Goal: Task Accomplishment & Management: Complete application form

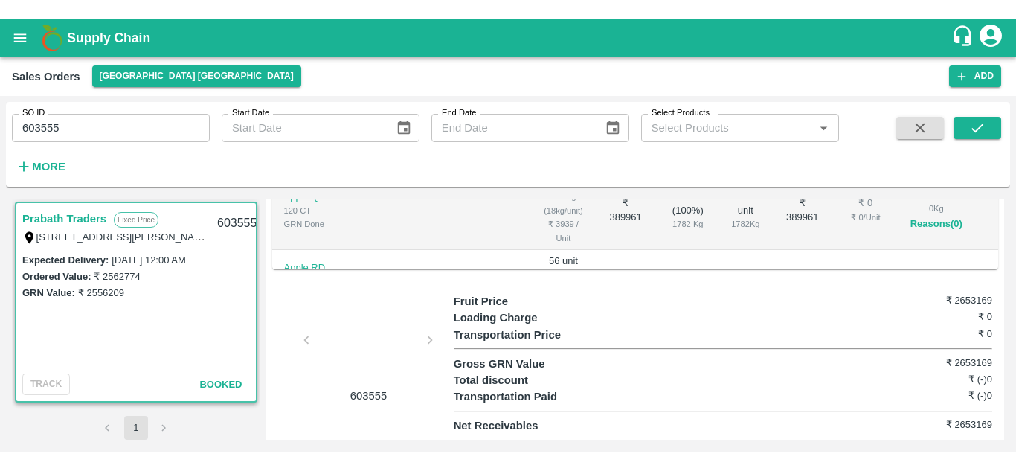
scroll to position [445, 0]
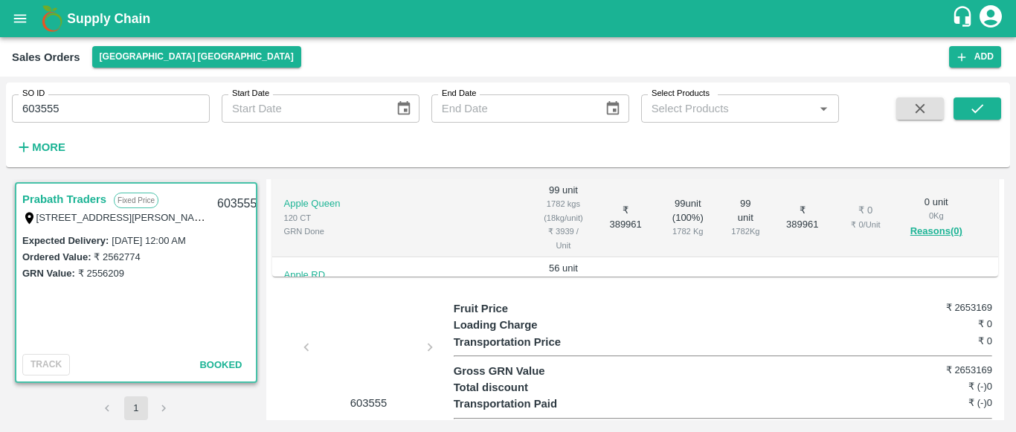
click at [375, 353] on div at bounding box center [369, 351] width 112 height 79
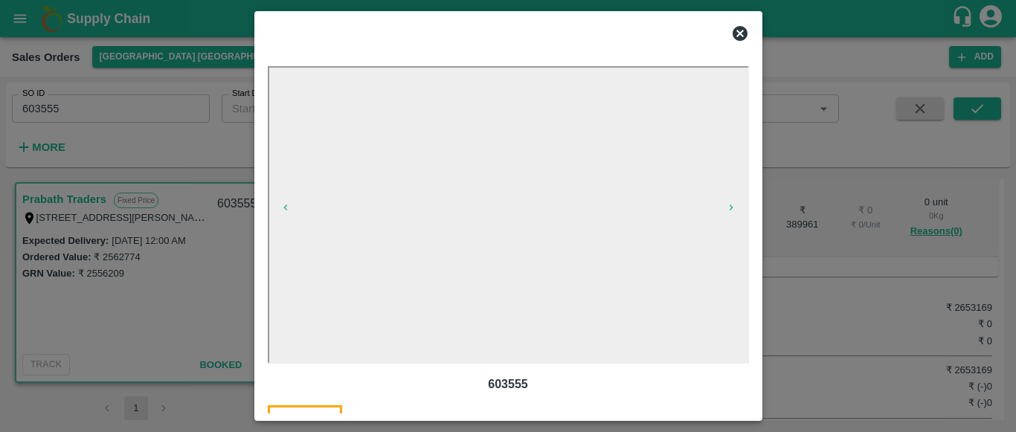
click at [741, 39] on icon at bounding box center [739, 33] width 15 height 15
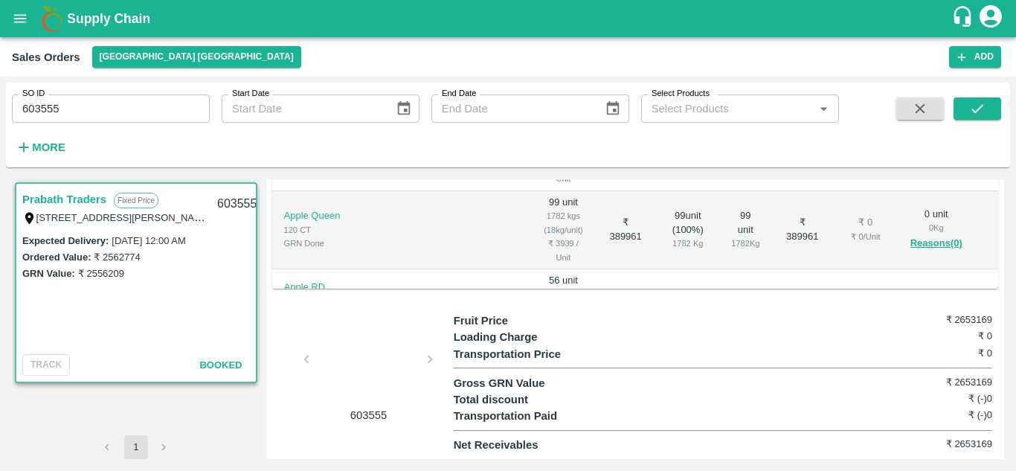
scroll to position [436, 0]
click at [13, 21] on icon "open drawer" at bounding box center [20, 18] width 16 height 16
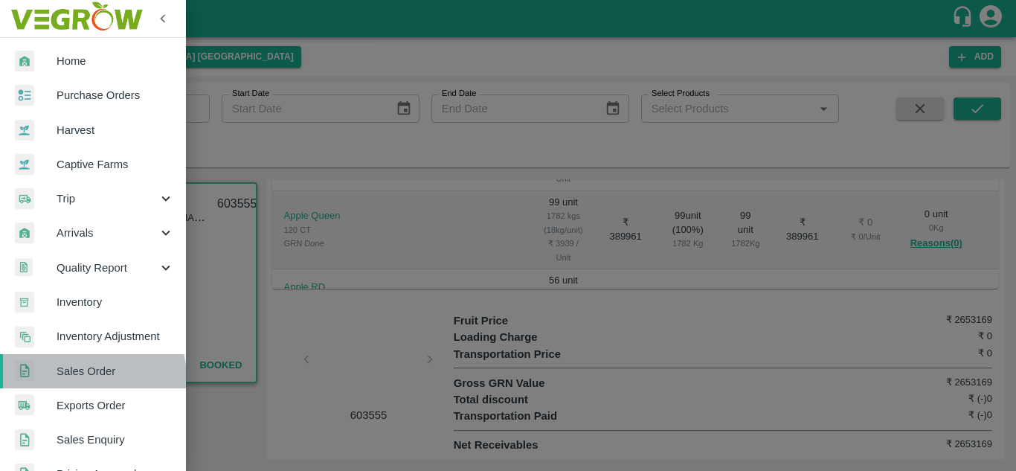
click at [81, 378] on span "Sales Order" at bounding box center [115, 371] width 117 height 16
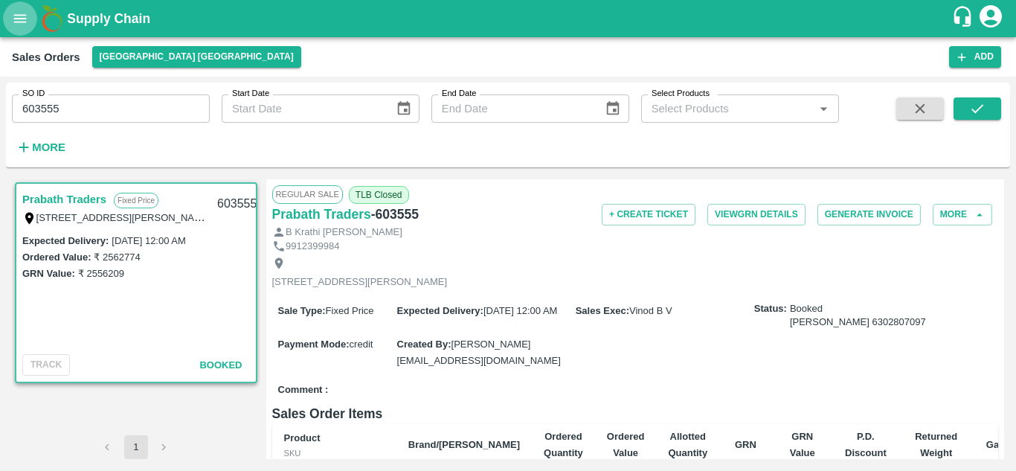
click at [19, 16] on icon "open drawer" at bounding box center [20, 18] width 13 height 8
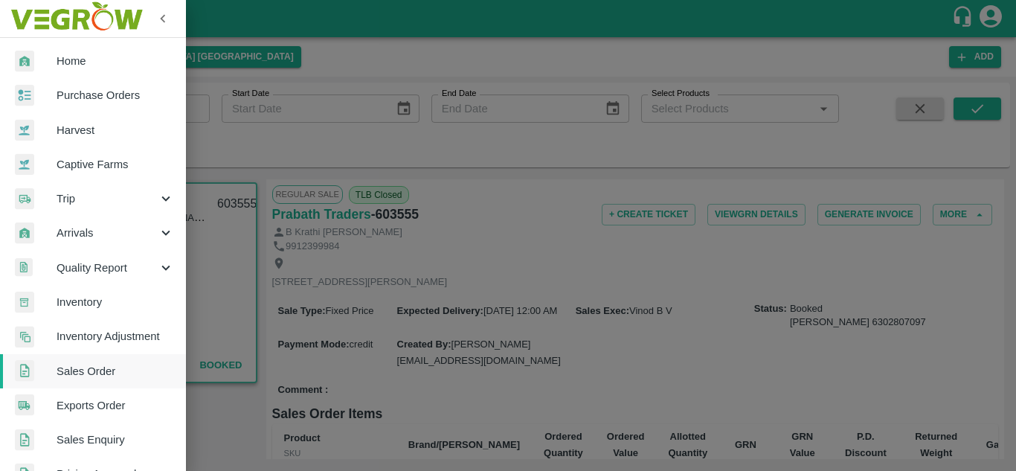
click at [265, 120] on div at bounding box center [508, 235] width 1016 height 471
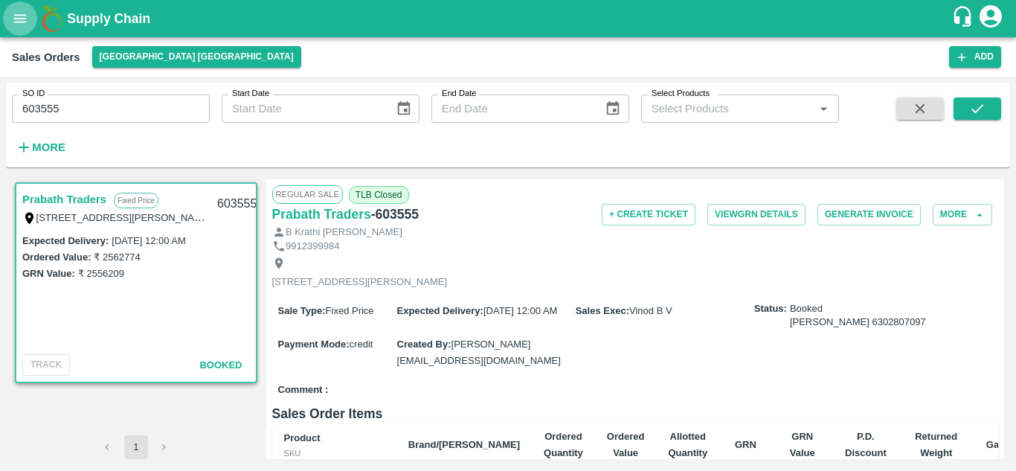
click at [28, 19] on icon "open drawer" at bounding box center [20, 18] width 16 height 16
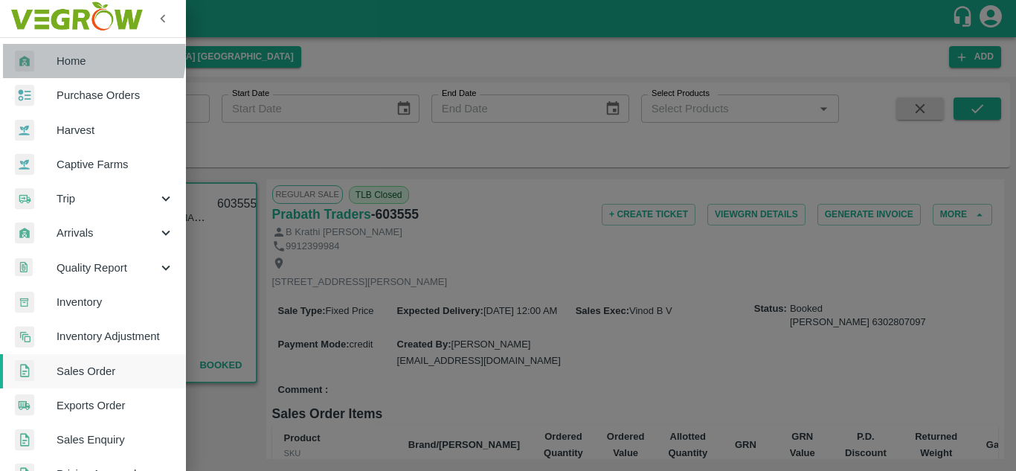
click at [71, 55] on span "Home" at bounding box center [115, 61] width 117 height 16
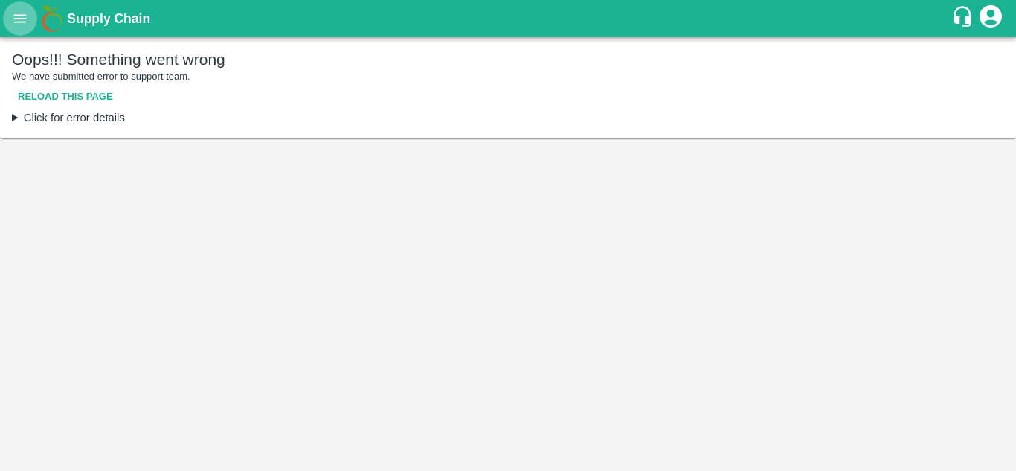
click at [16, 16] on icon "open drawer" at bounding box center [20, 18] width 13 height 8
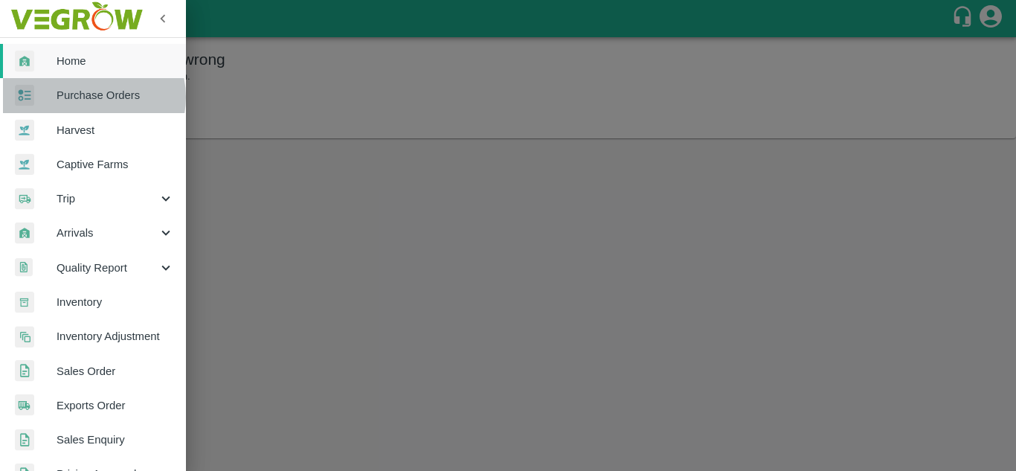
click at [90, 97] on span "Purchase Orders" at bounding box center [115, 95] width 117 height 16
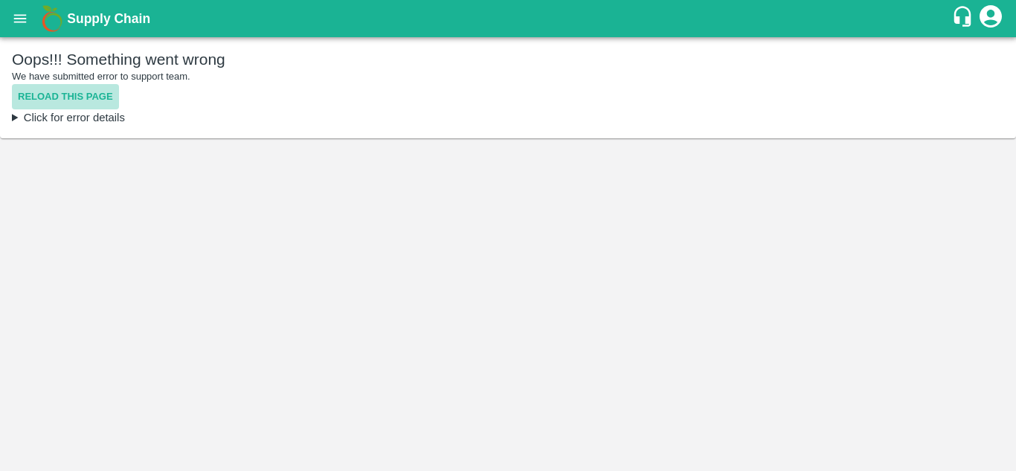
click at [56, 97] on button "Reload this page" at bounding box center [65, 97] width 107 height 26
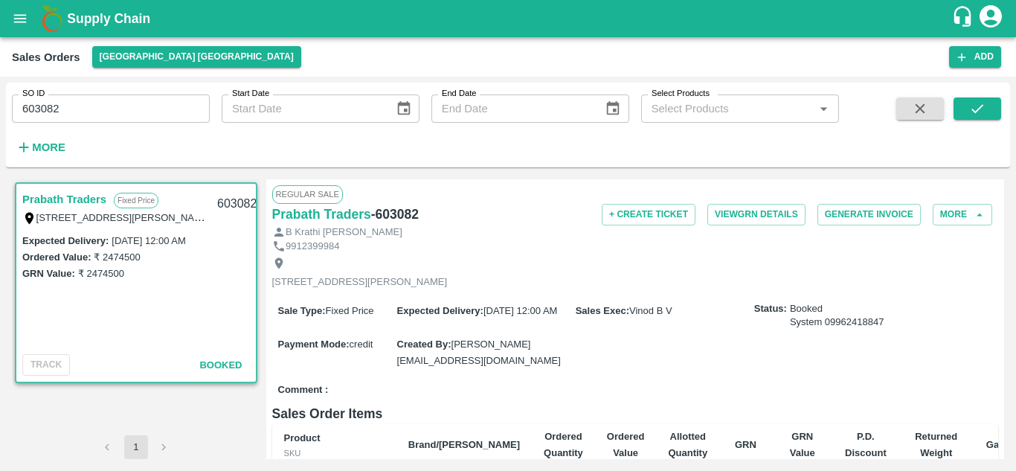
drag, startPoint x: 0, startPoint y: 0, endPoint x: 1002, endPoint y: 291, distance: 1043.9
click at [1002, 291] on div "Regular Sale Prabath Traders - 603082 + Create Ticket View GRN Details Generate…" at bounding box center [635, 319] width 738 height 280
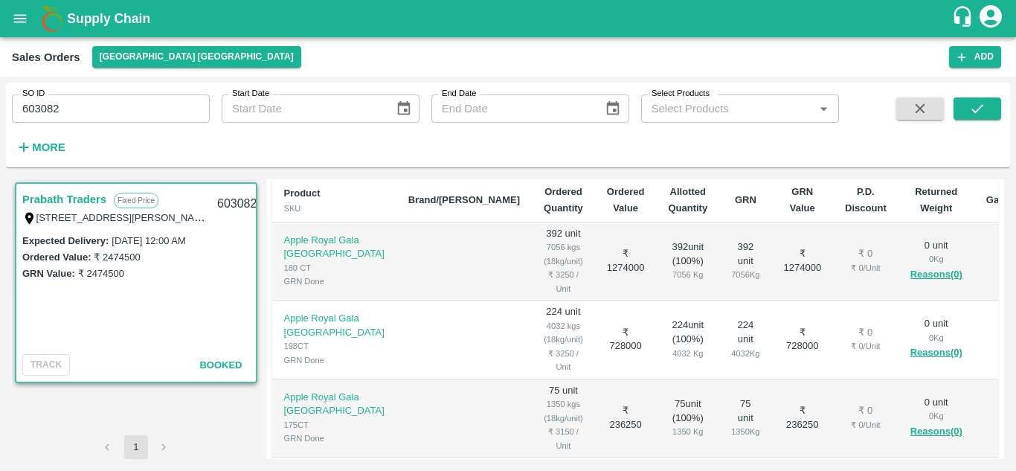
drag, startPoint x: 999, startPoint y: 350, endPoint x: 1001, endPoint y: 417, distance: 67.0
click at [1001, 417] on div "Regular Sale Prabath Traders - 603082 + Create Ticket View GRN Details Generate…" at bounding box center [635, 319] width 738 height 280
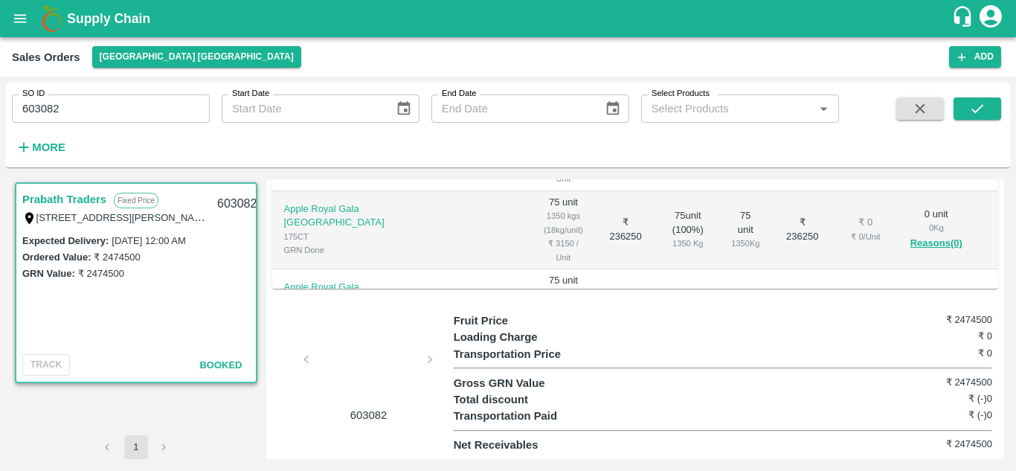
scroll to position [436, 0]
click at [318, 396] on div at bounding box center [369, 363] width 112 height 79
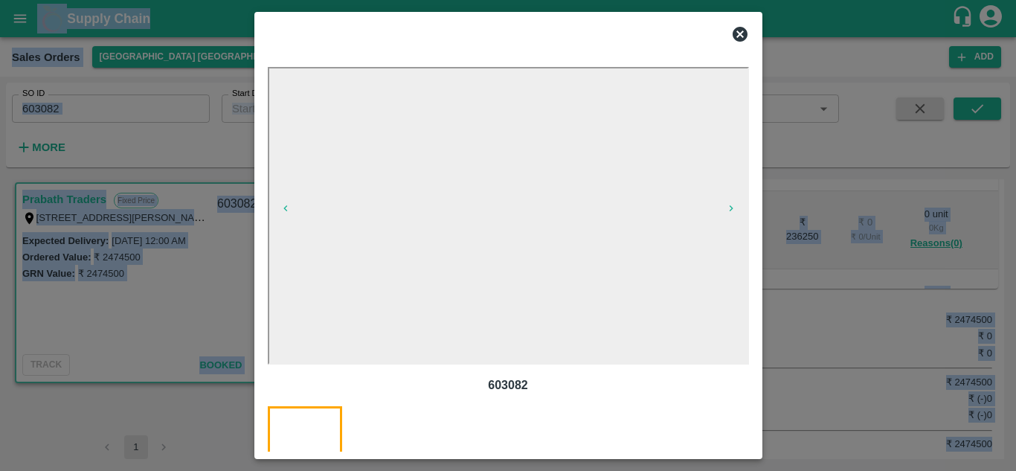
click at [318, 396] on div "603082 603082" at bounding box center [508, 284] width 481 height 435
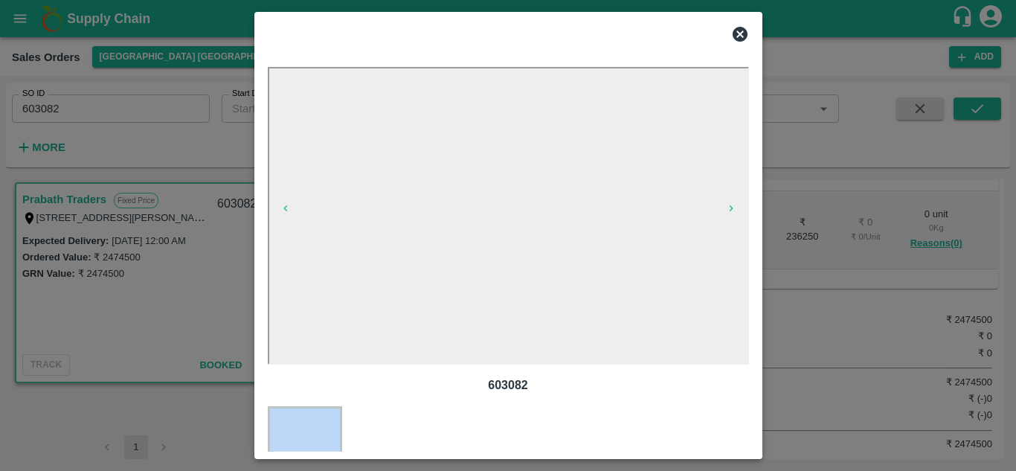
click at [318, 396] on div "603082 603082" at bounding box center [508, 284] width 481 height 435
click at [736, 33] on icon at bounding box center [739, 34] width 15 height 15
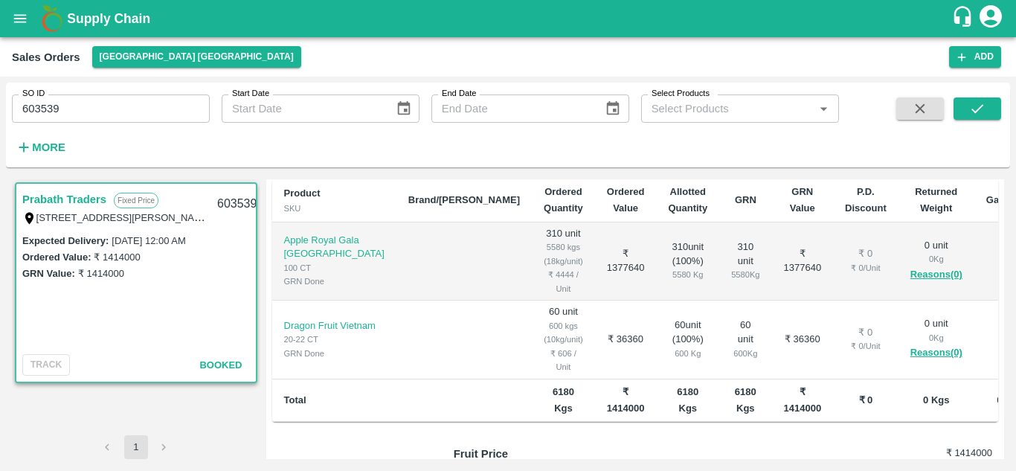
scroll to position [353, 0]
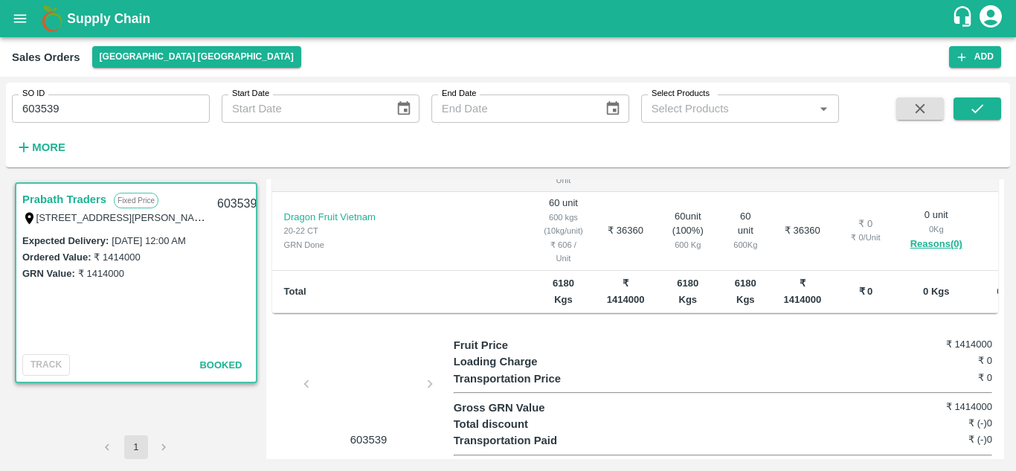
click at [342, 358] on div at bounding box center [369, 388] width 112 height 79
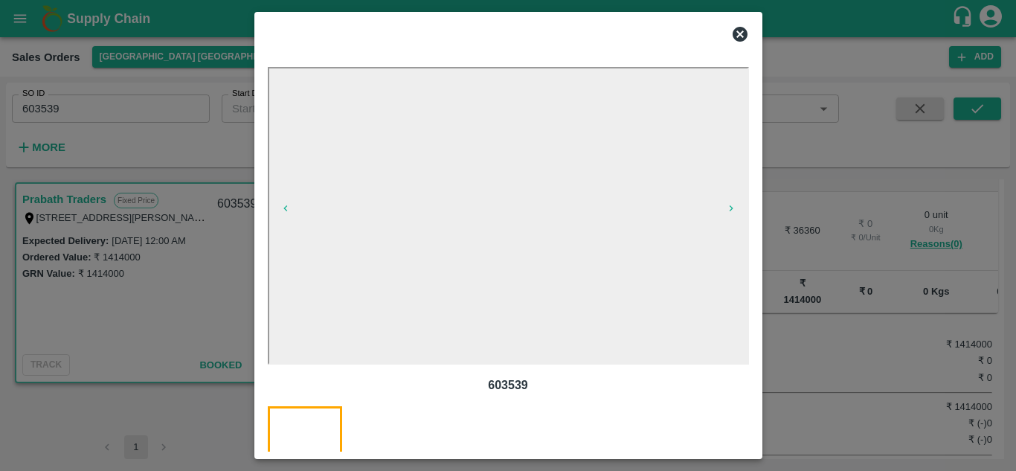
click at [736, 28] on icon at bounding box center [739, 34] width 15 height 15
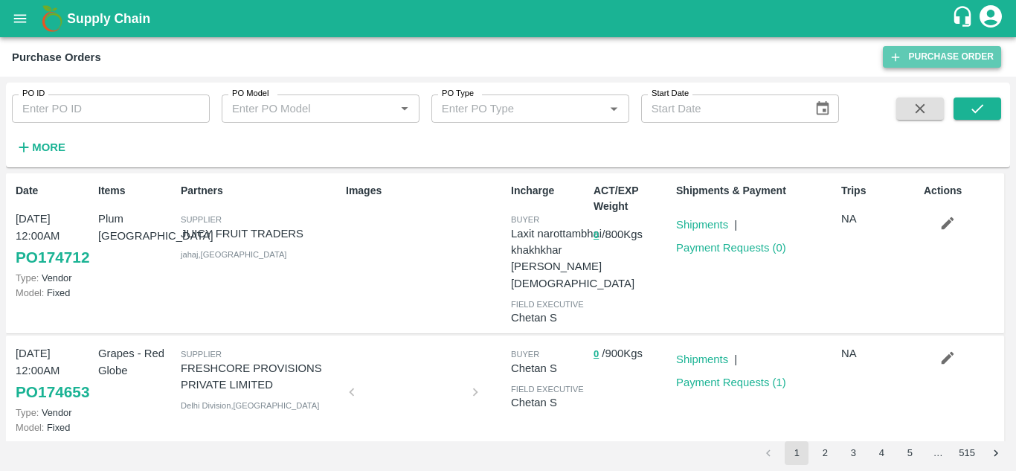
click at [954, 51] on link "Purchase Order" at bounding box center [942, 57] width 118 height 22
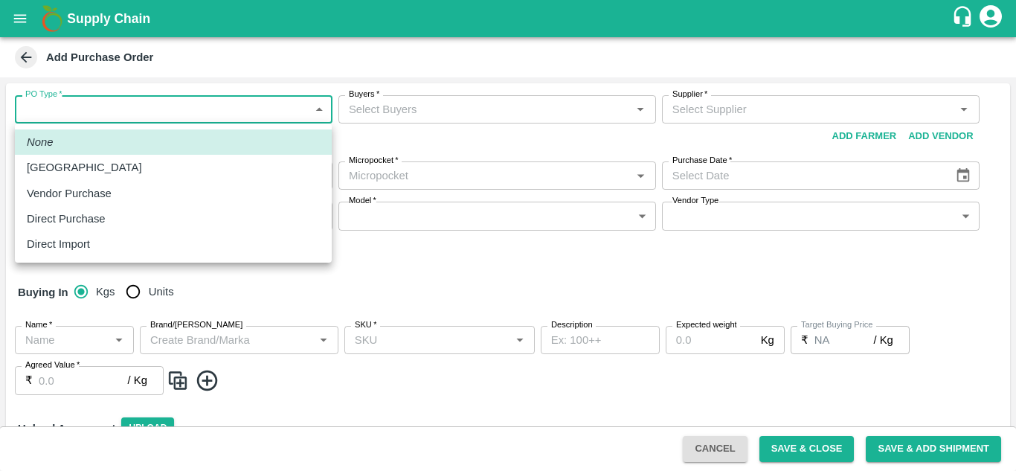
click at [289, 103] on body "Supply Chain Add Purchase Order PO Type   * ​ PO Type Buyers   * Buyers   * Sup…" at bounding box center [508, 235] width 1016 height 471
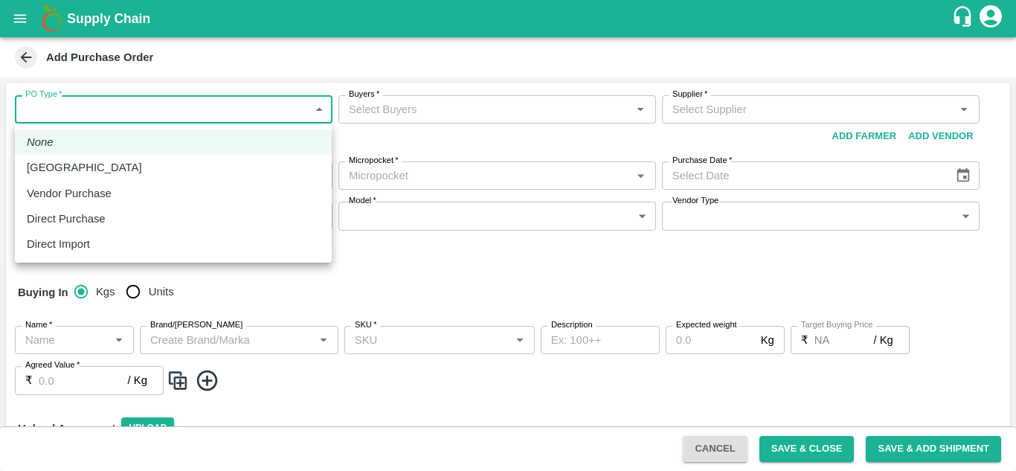
click at [116, 195] on div "Vendor Purchase" at bounding box center [73, 193] width 92 height 16
type input "2"
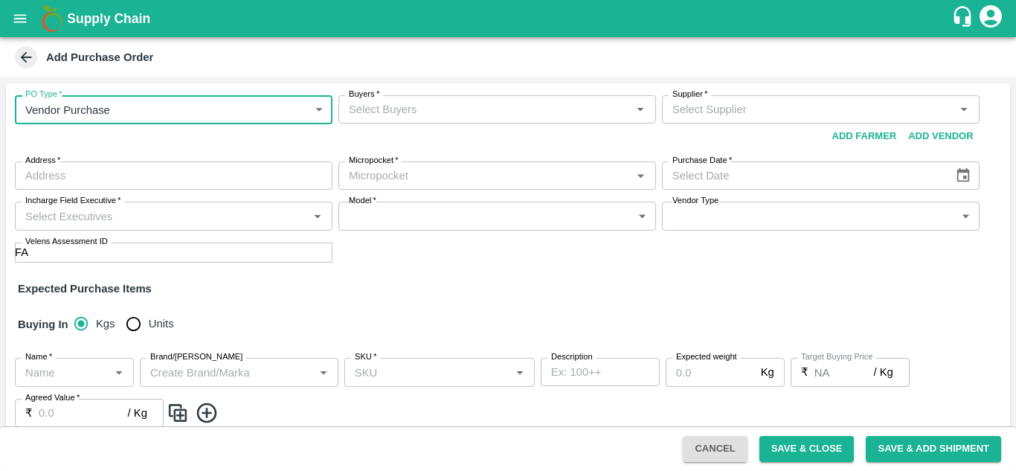
click at [429, 106] on input "Buyers   *" at bounding box center [485, 109] width 284 height 19
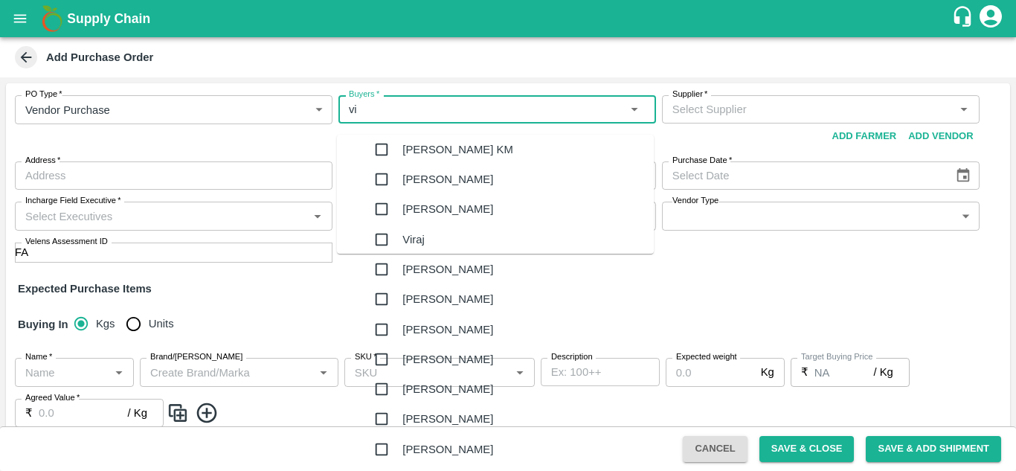
type input "v"
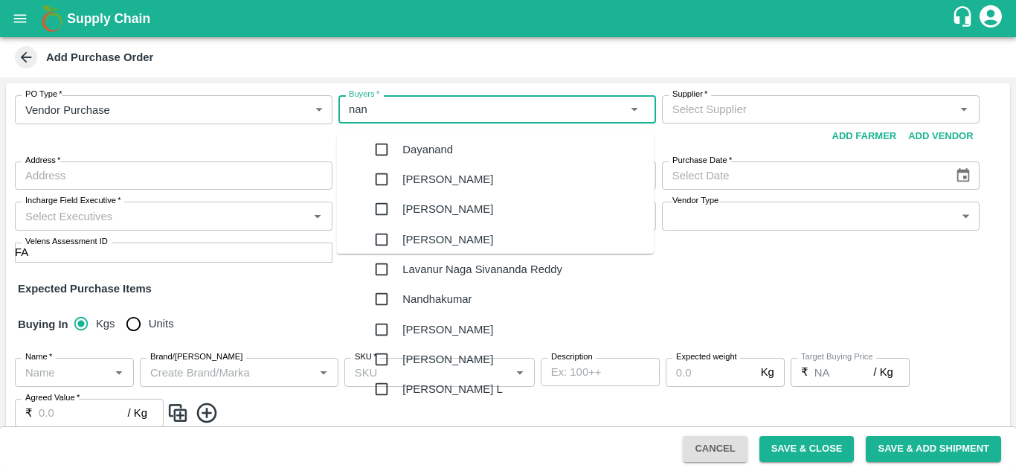
click at [429, 106] on input "Buyers   *" at bounding box center [485, 109] width 284 height 19
type input "nanda"
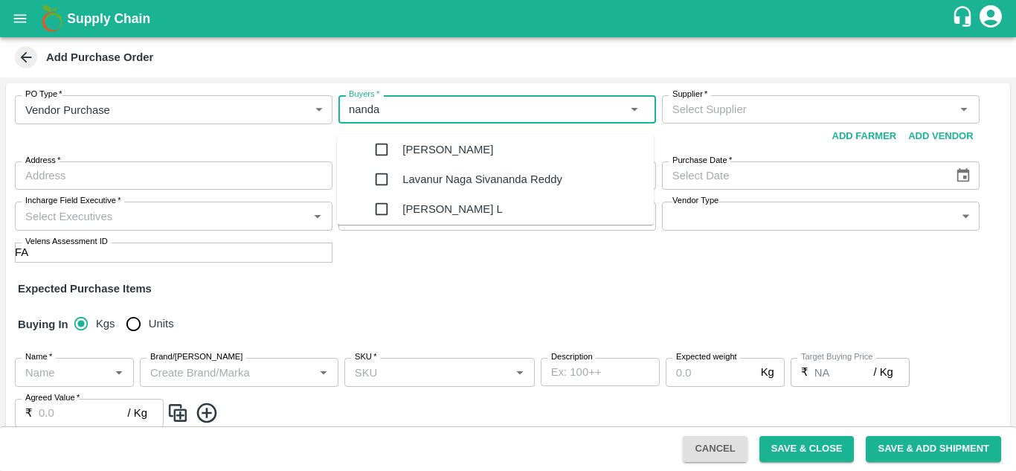
click at [466, 224] on div "[PERSON_NAME] L" at bounding box center [510, 209] width 287 height 30
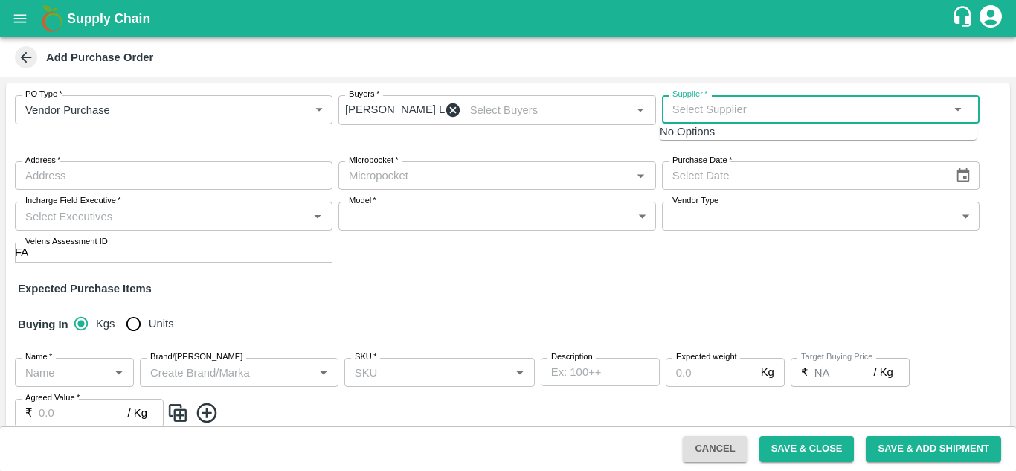
click at [742, 116] on input "Supplier   *" at bounding box center [808, 109] width 284 height 19
type input "r"
type input "y"
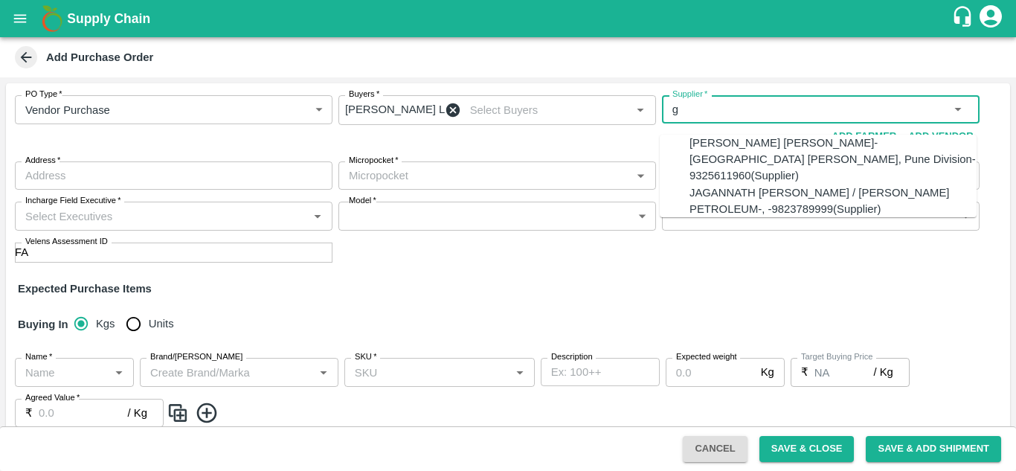
type input "g"
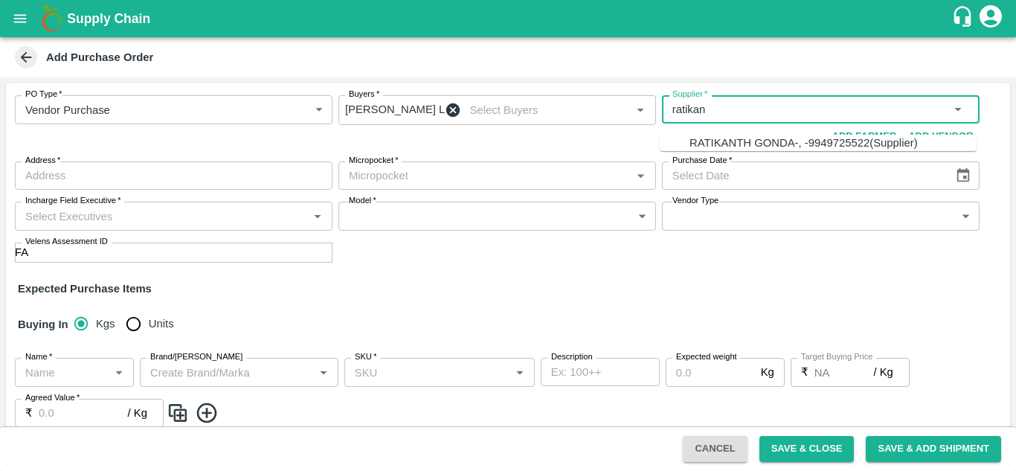
click at [731, 149] on div "RATIKANTH GONDA-, -9949725522(Supplier)" at bounding box center [803, 143] width 228 height 16
type input "RATIKANTH GONDA-, -9949725522(Supplier)"
type input ", , ,"
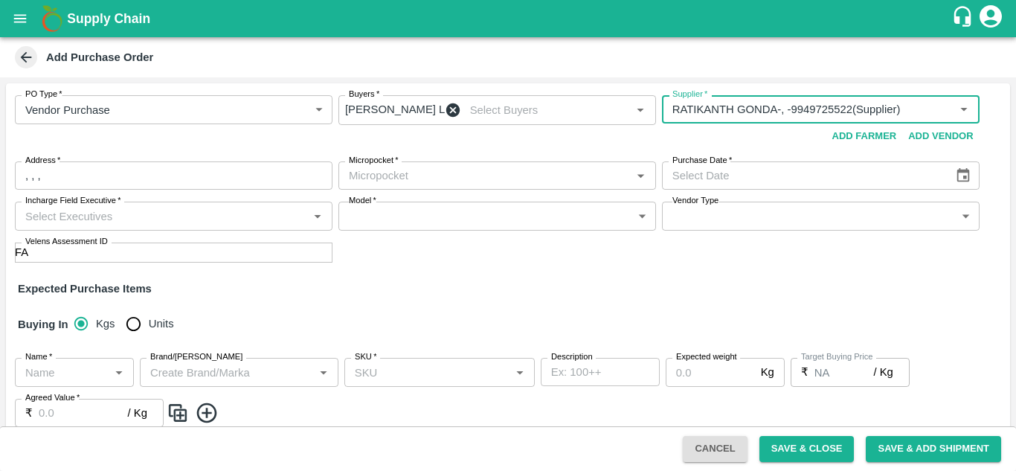
type input "RATIKANTH GONDA-, -9949725522(Supplier)"
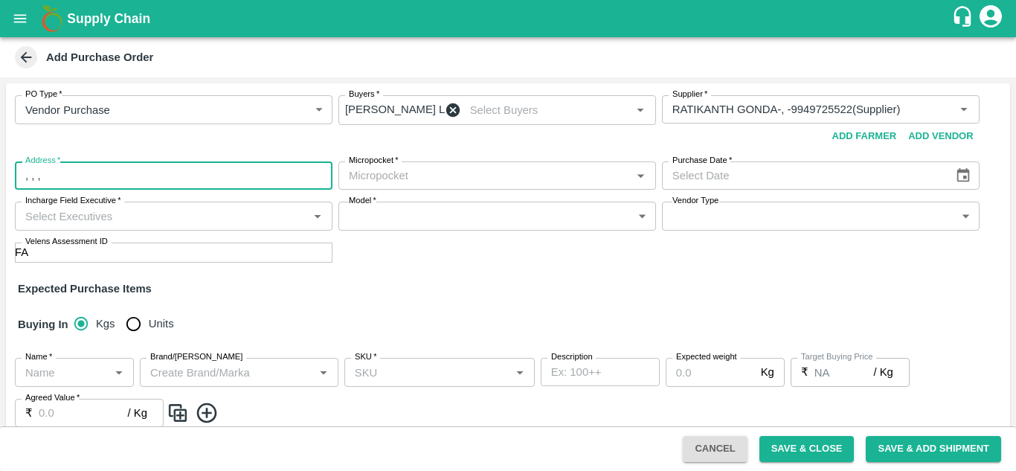
click at [271, 170] on input ", , ," at bounding box center [174, 175] width 318 height 28
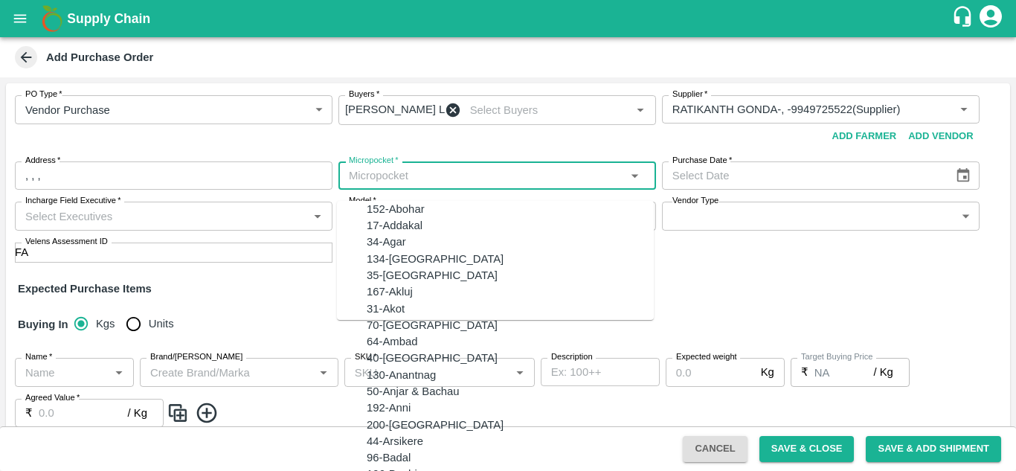
click at [402, 173] on input "Micropocket   *" at bounding box center [485, 175] width 284 height 19
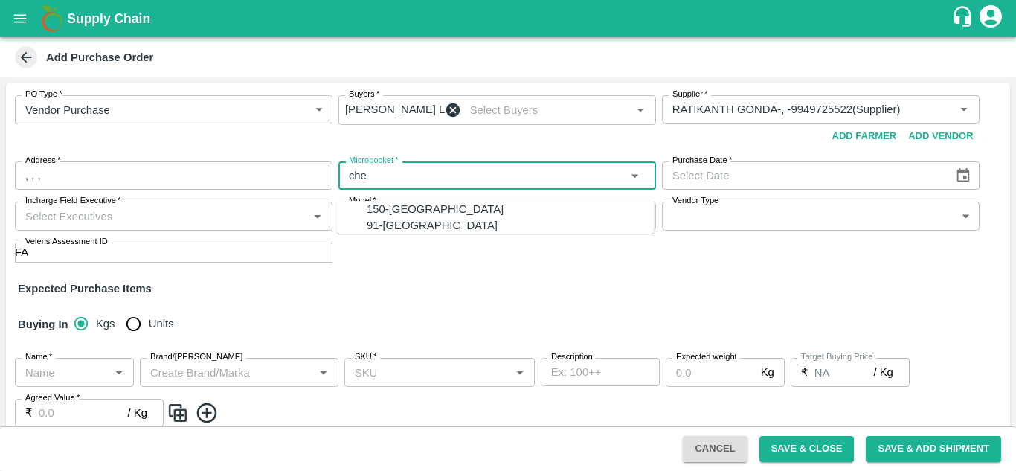
click at [392, 233] on div "91-Chennai" at bounding box center [432, 225] width 131 height 16
type input "91-Chennai"
